Goal: Information Seeking & Learning: Find specific page/section

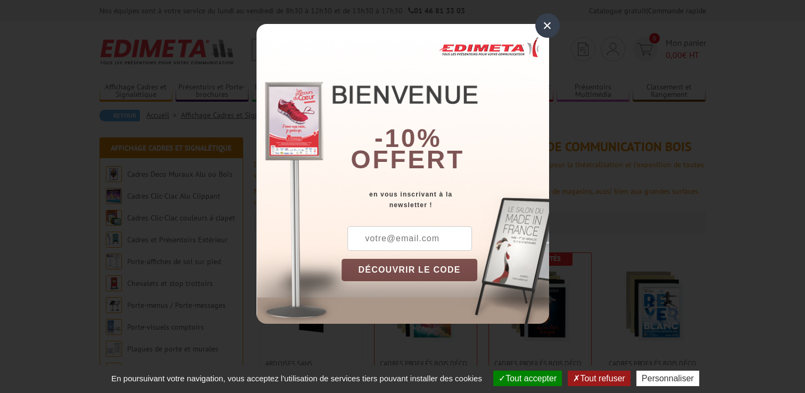
click at [550, 29] on div "×" at bounding box center [547, 25] width 24 height 24
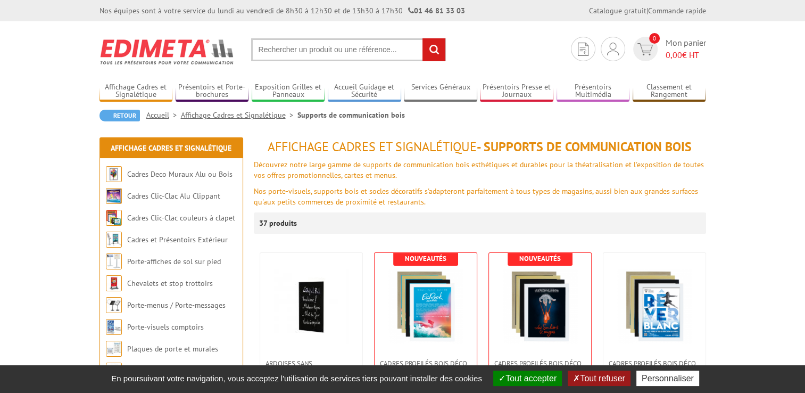
paste input "Chevalets en bois"
type input "Chevalets en bois"
click at [436, 46] on input "rechercher" at bounding box center [433, 49] width 23 height 23
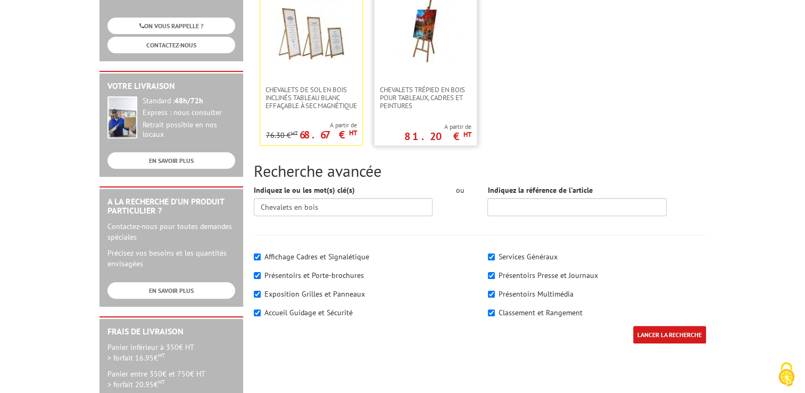
scroll to position [213, 0]
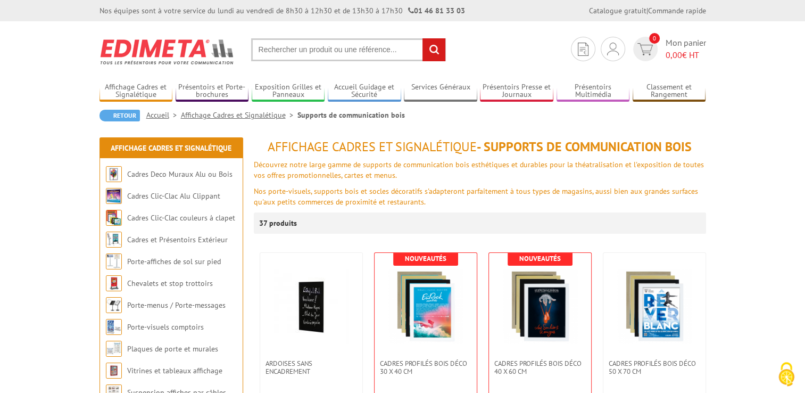
click at [296, 54] on input "text" at bounding box center [348, 49] width 195 height 23
paste input "Panneaux ardoise bois"
type input "Panneaux ardoise bois"
click at [436, 52] on input "rechercher" at bounding box center [433, 49] width 23 height 23
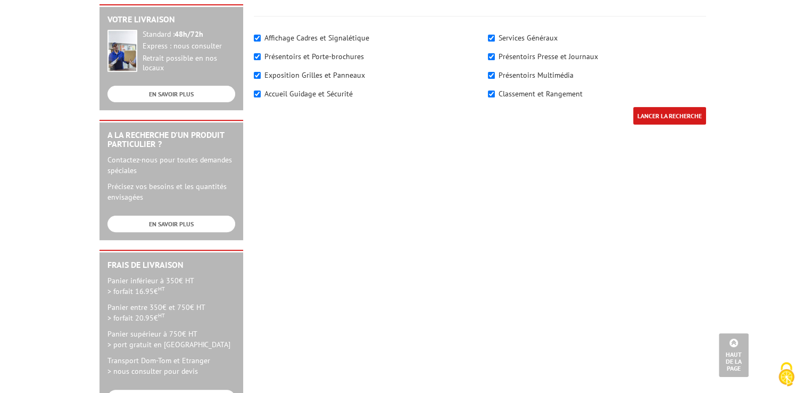
scroll to position [106, 0]
